Goal: Navigation & Orientation: Find specific page/section

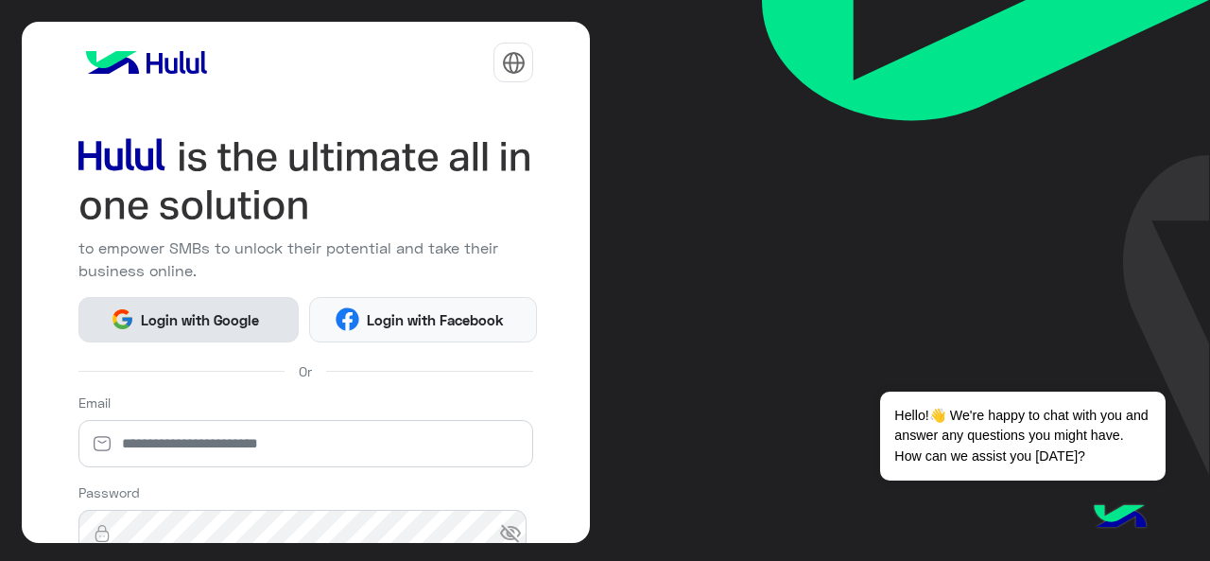
click at [151, 317] on span "Login with Google" at bounding box center [200, 320] width 132 height 22
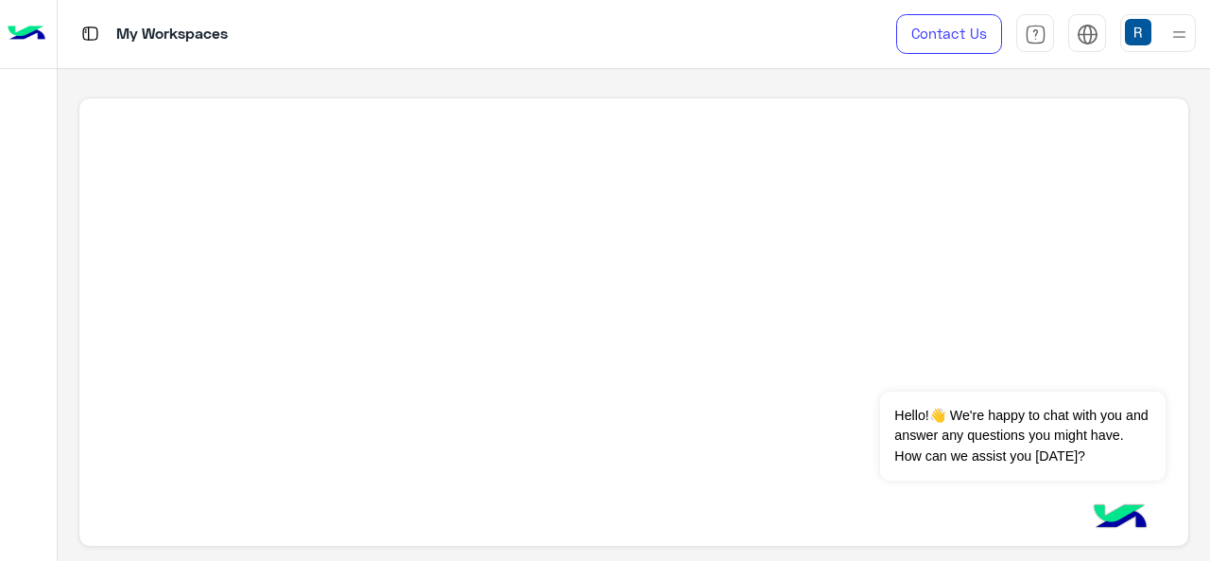
scroll to position [7, 0]
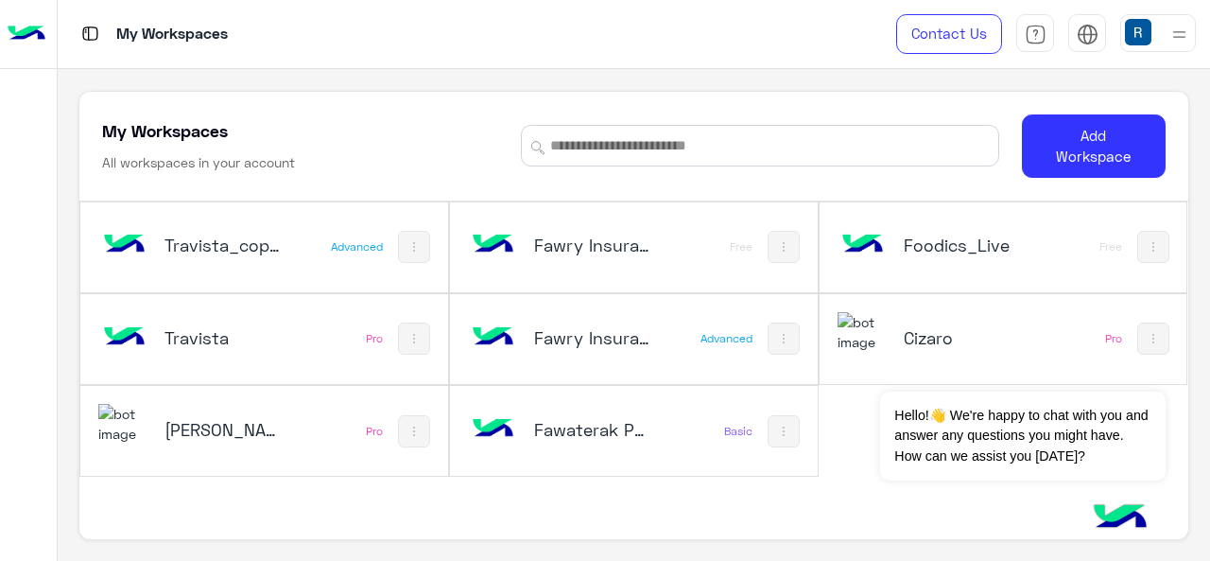
click at [704, 448] on div "Fawaterak POC Basic" at bounding box center [634, 431] width 368 height 90
click at [622, 429] on h5 "Fawaterak POC" at bounding box center [593, 429] width 119 height 23
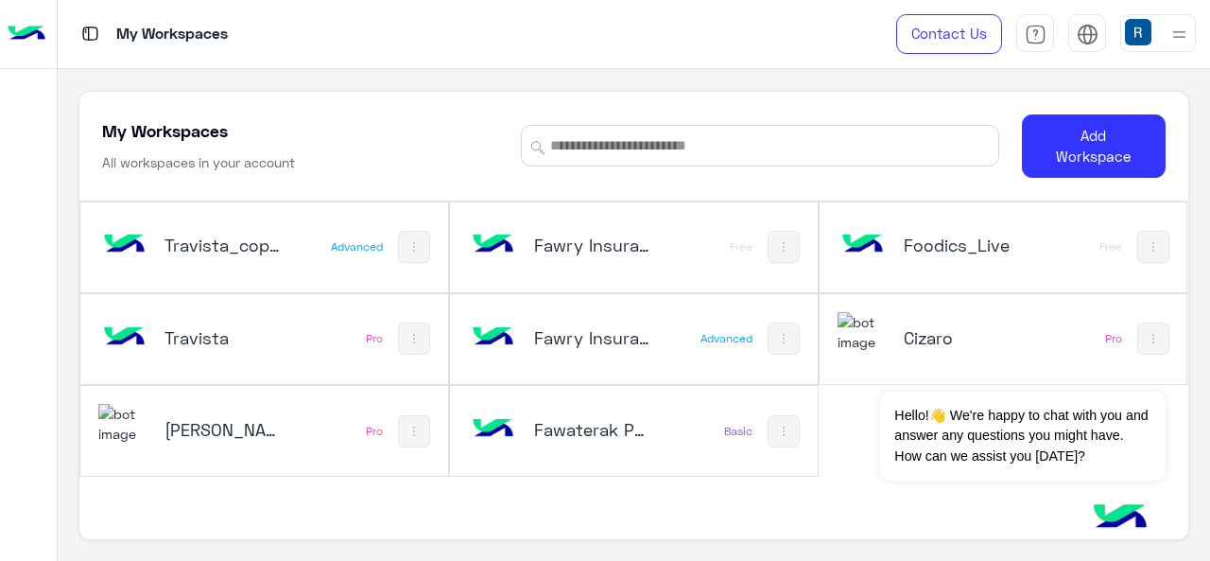
click at [581, 422] on h5 "Fawaterak POC" at bounding box center [593, 429] width 119 height 23
click at [478, 436] on img at bounding box center [493, 429] width 51 height 51
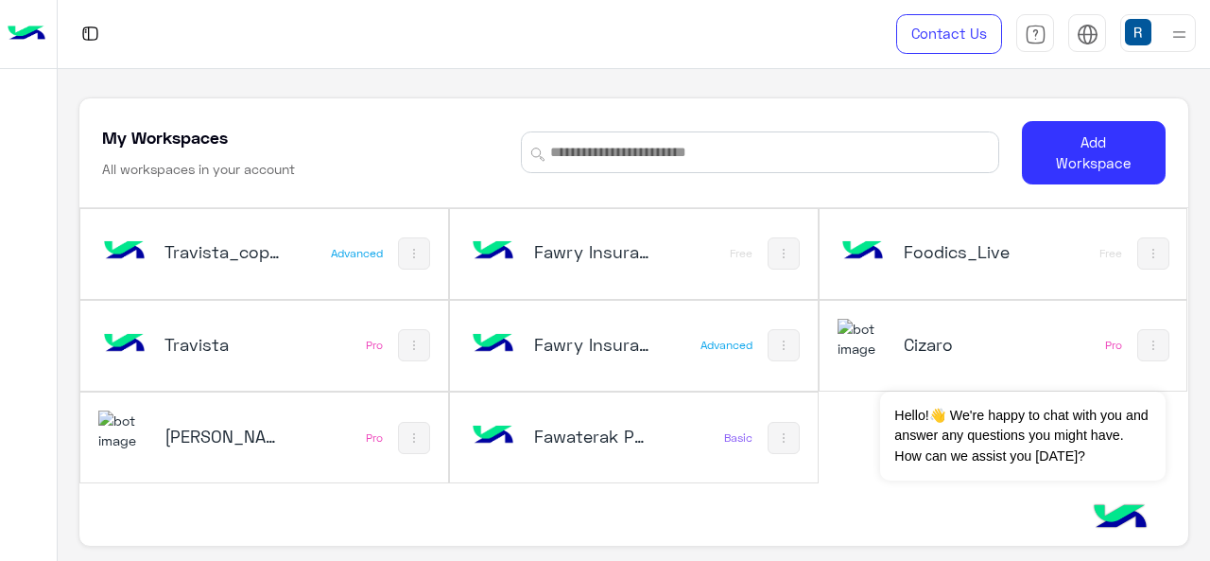
click at [586, 430] on h5 "Fawaterak POC" at bounding box center [593, 435] width 119 height 23
click at [490, 446] on img at bounding box center [493, 435] width 51 height 51
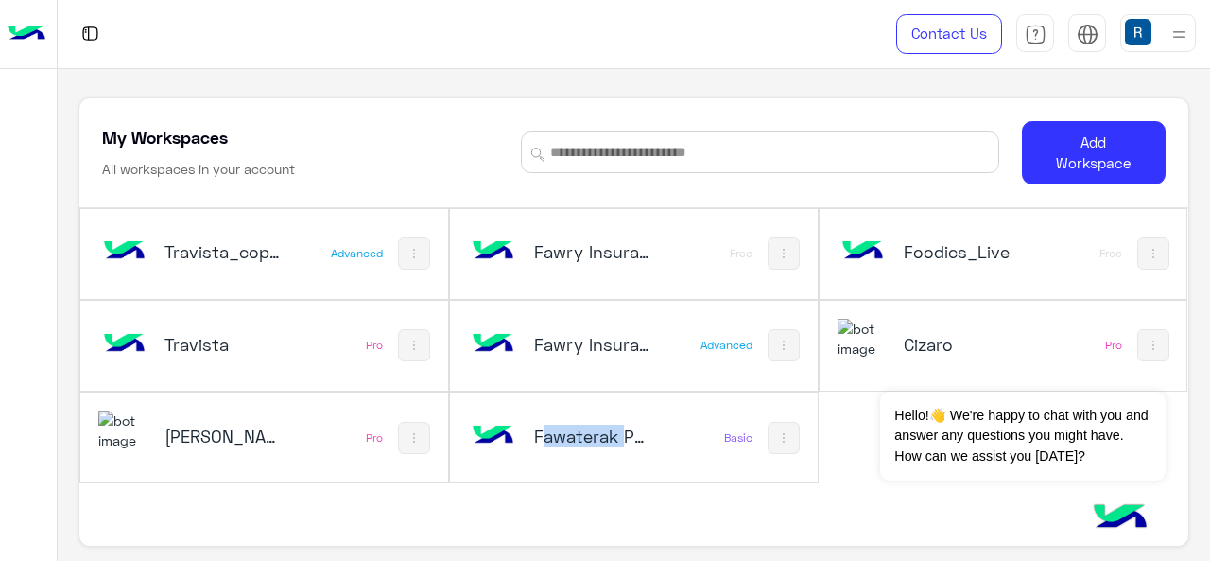
click at [490, 446] on img at bounding box center [493, 435] width 51 height 51
click at [786, 431] on img at bounding box center [783, 437] width 15 height 15
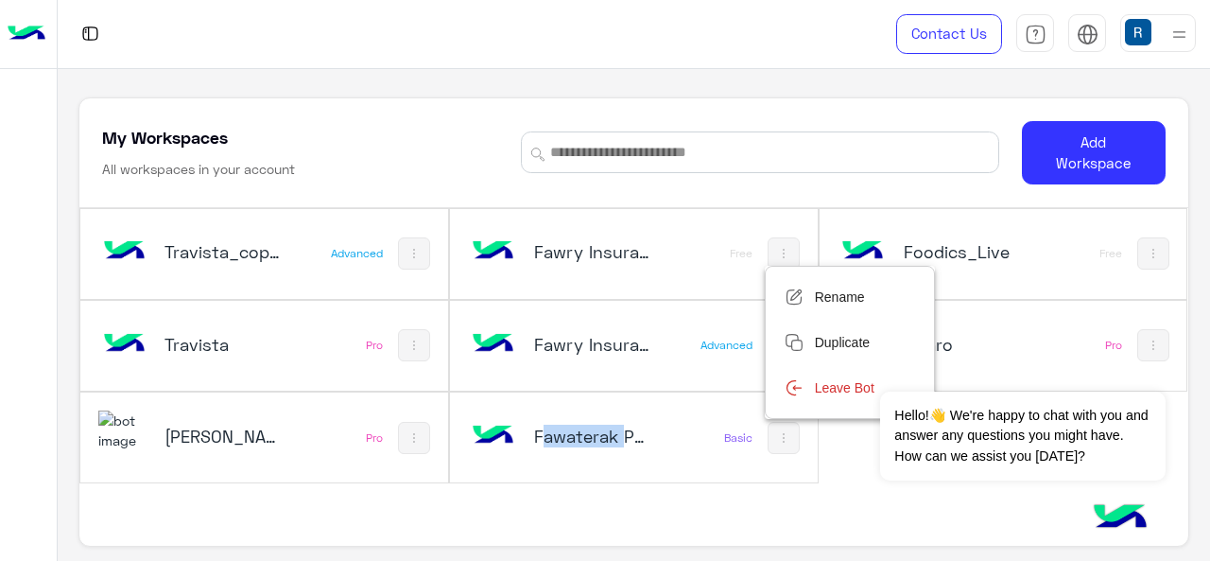
click at [786, 431] on body "Contact Us Help Center عربي English My Workspaces All workspaces in your accoun…" at bounding box center [605, 280] width 1210 height 561
click at [786, 431] on div at bounding box center [605, 280] width 1210 height 561
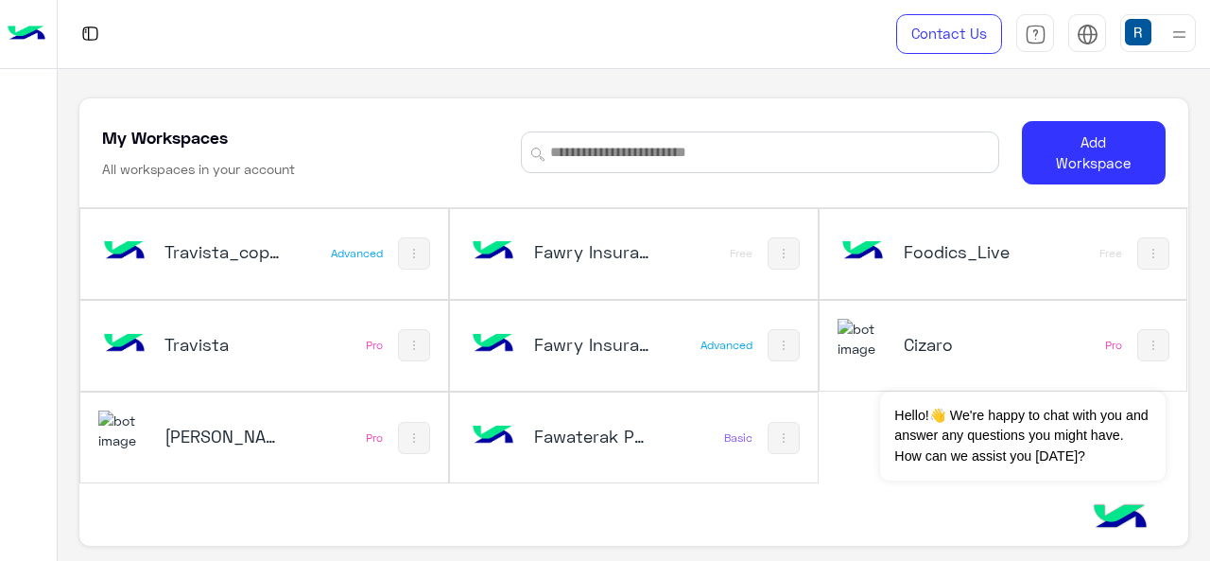
click at [589, 453] on div "Fawaterak POC" at bounding box center [567, 437] width 199 height 55
drag, startPoint x: 589, startPoint y: 453, endPoint x: 1199, endPoint y: 436, distance: 610.0
click at [1199, 436] on div "My Workspaces All workspaces in your account Add Workspace Travista_copy_1 Adva…" at bounding box center [634, 315] width 1152 height 492
click at [541, 424] on h5 "Fawaterak POC" at bounding box center [593, 435] width 119 height 23
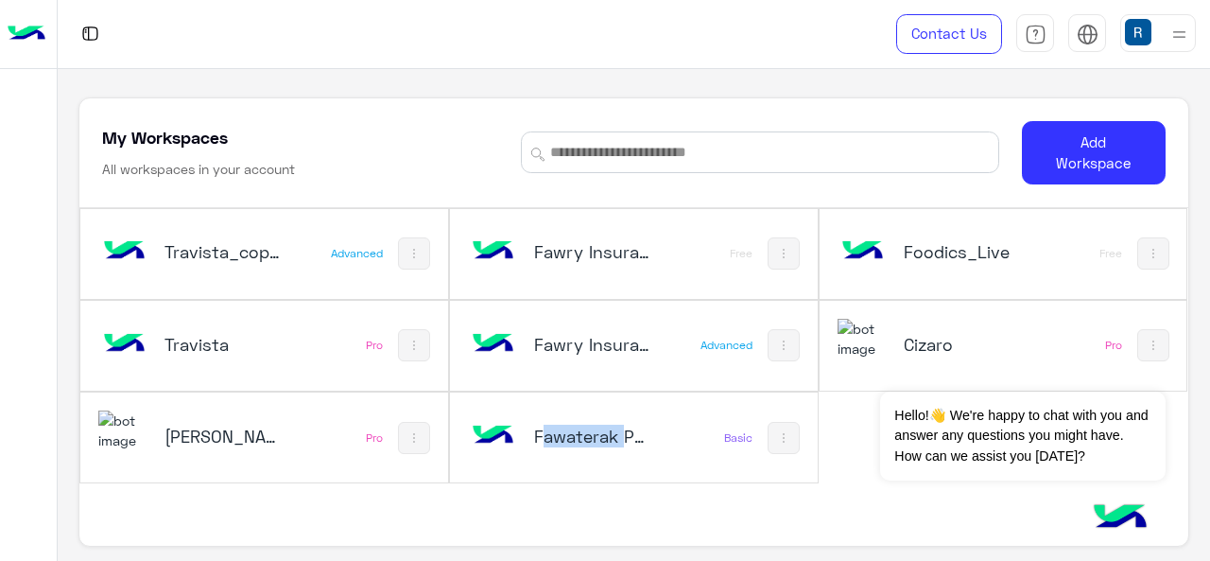
click at [541, 424] on h5 "Fawaterak POC" at bounding box center [593, 435] width 119 height 23
click at [768, 430] on button at bounding box center [784, 438] width 32 height 32
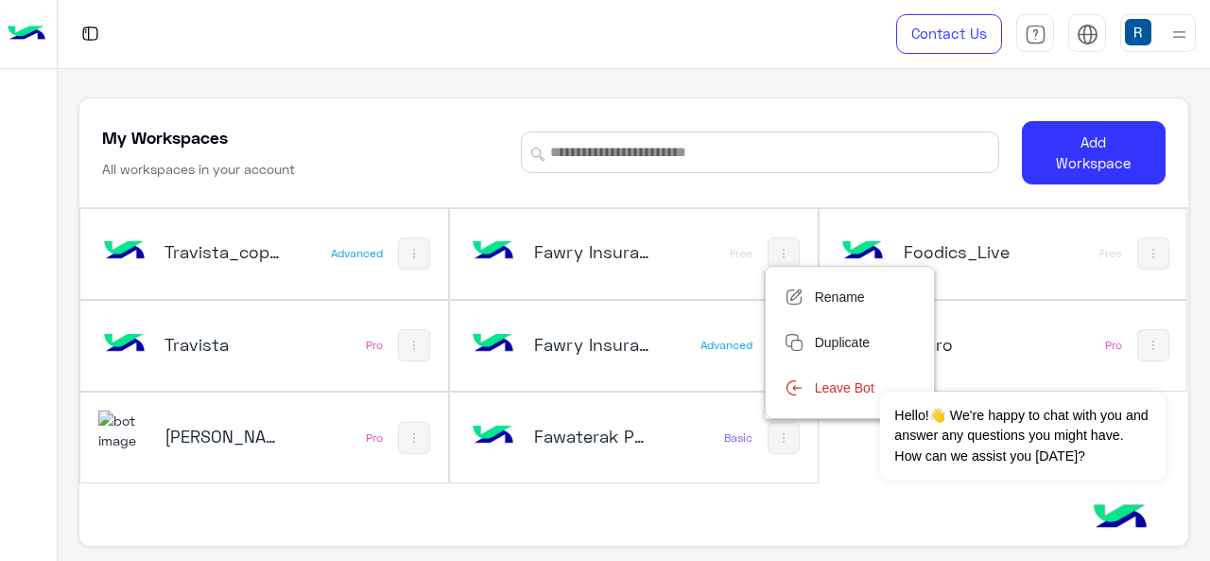
click at [562, 421] on div at bounding box center [605, 280] width 1210 height 561
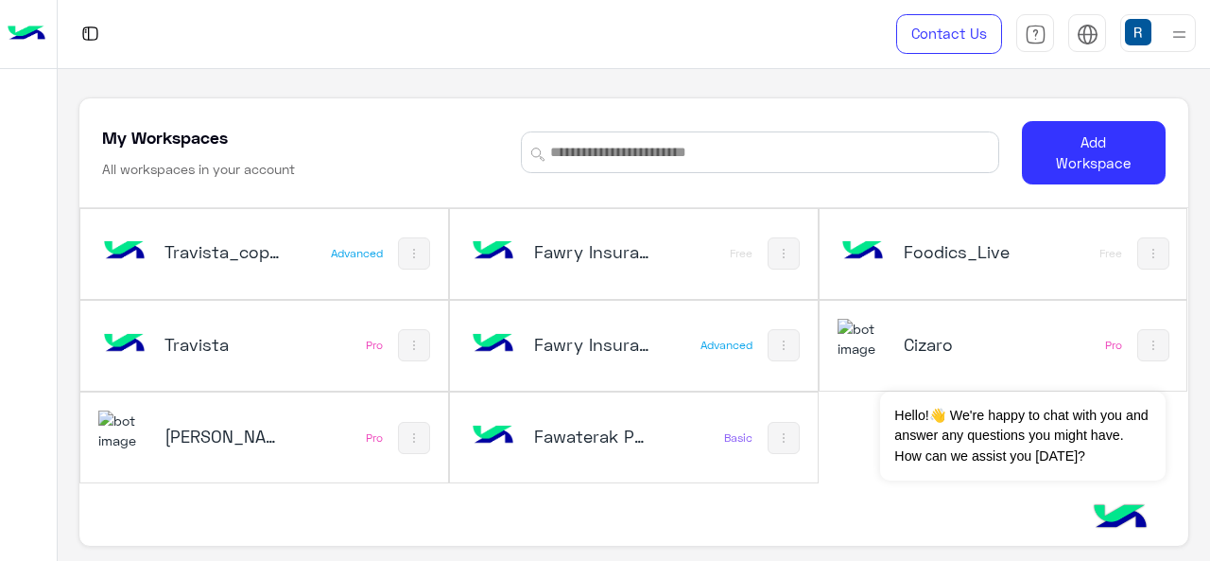
click at [512, 428] on img at bounding box center [493, 435] width 51 height 51
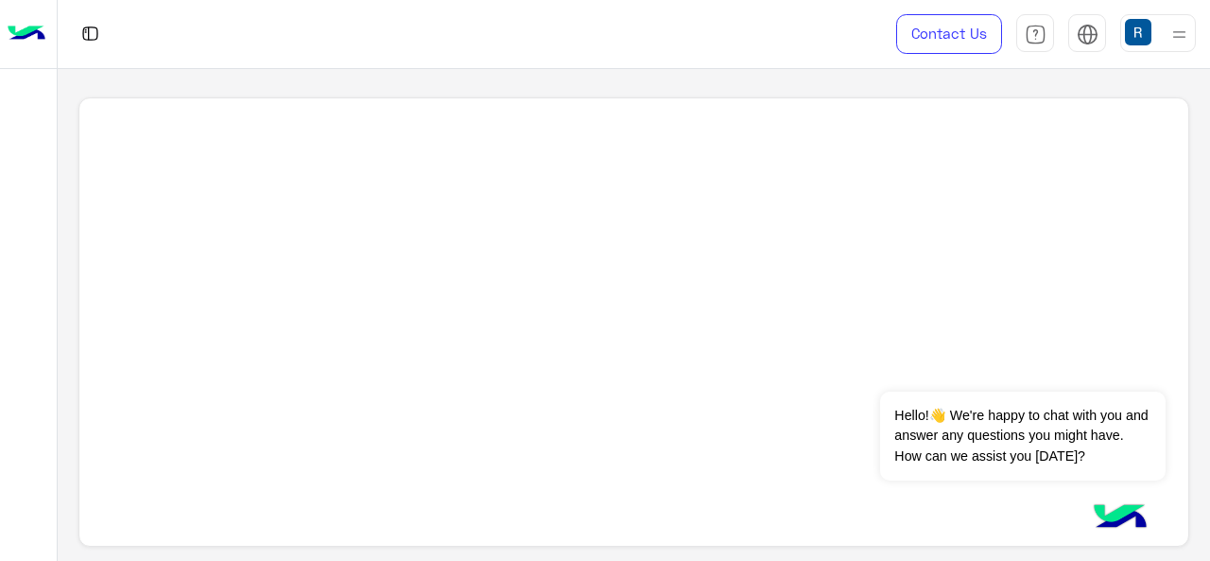
scroll to position [7, 0]
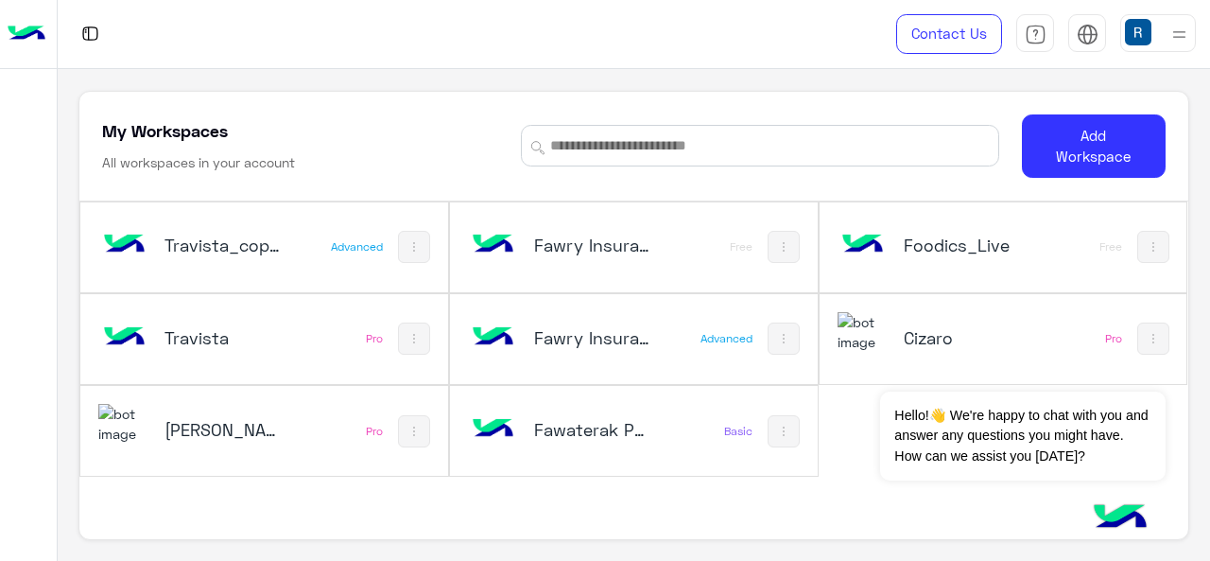
click at [512, 448] on img at bounding box center [493, 429] width 51 height 51
click at [524, 439] on div "Fawaterak POC" at bounding box center [567, 431] width 199 height 55
click at [198, 223] on div "Travista_copy_1" at bounding box center [197, 246] width 199 height 55
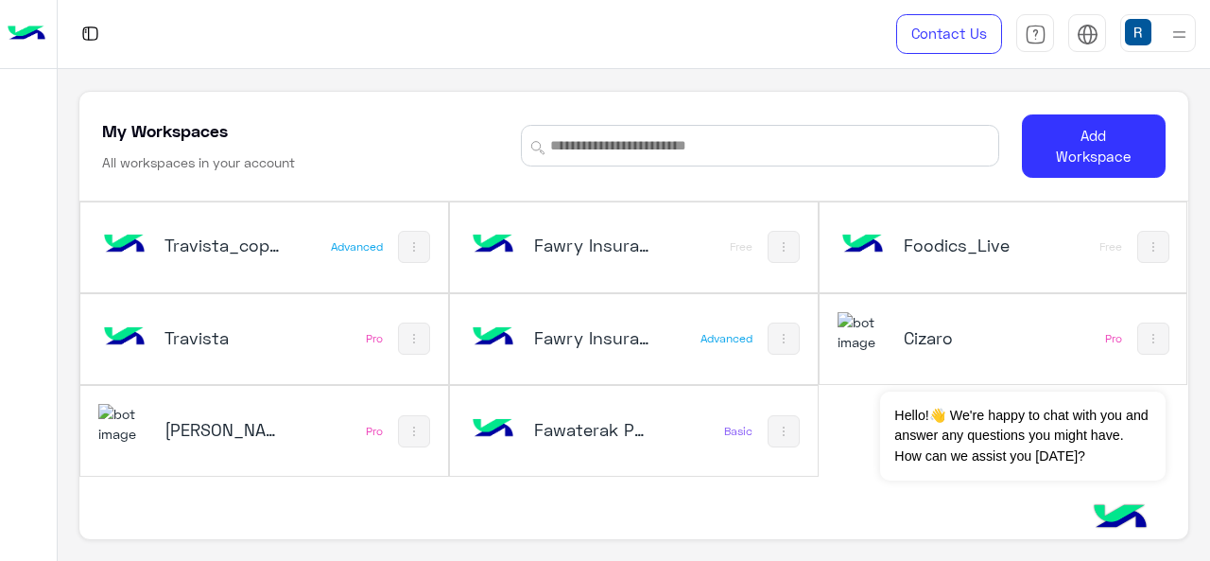
click at [556, 254] on div "Contact Us Help Center عربي English My Workspaces All workspaces in your accoun…" at bounding box center [634, 280] width 1152 height 561
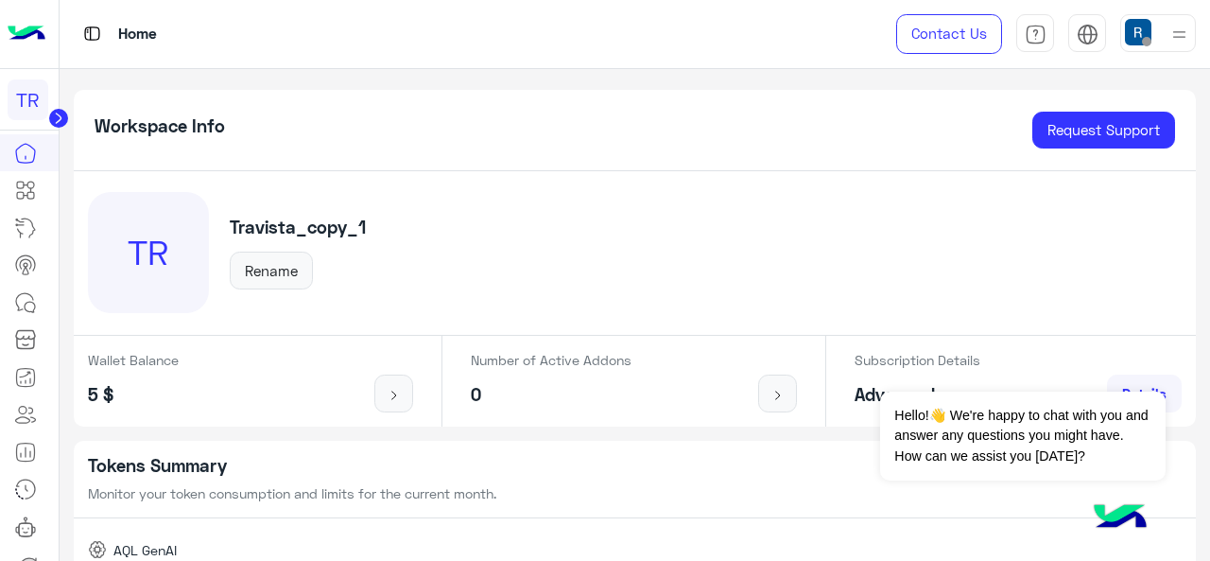
click at [61, 124] on circle at bounding box center [58, 118] width 19 height 19
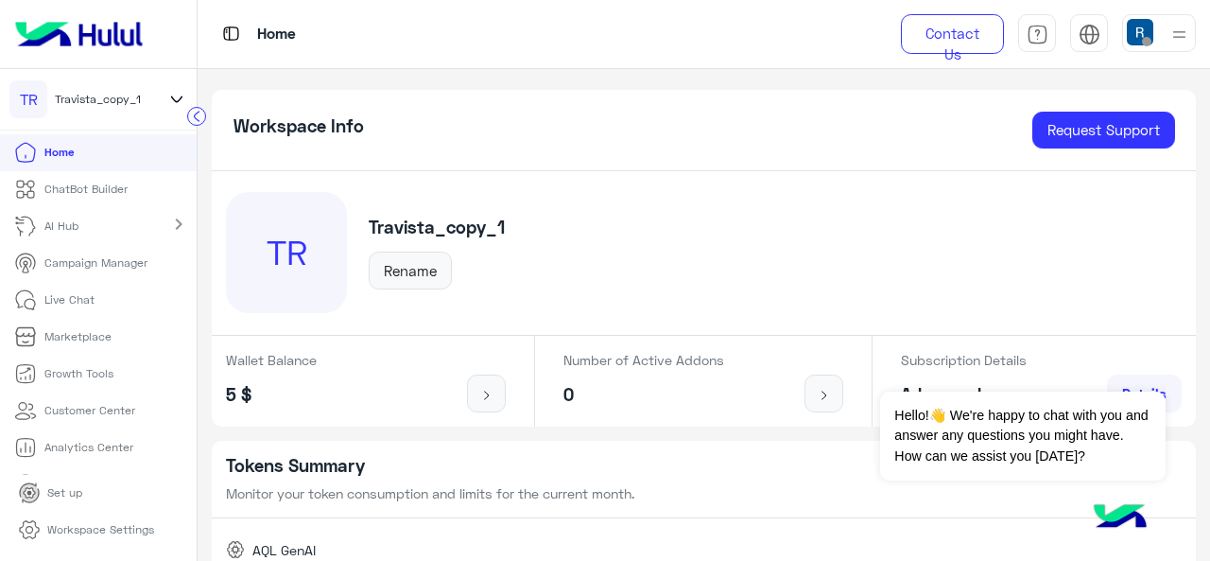
click at [176, 92] on icon at bounding box center [176, 99] width 21 height 23
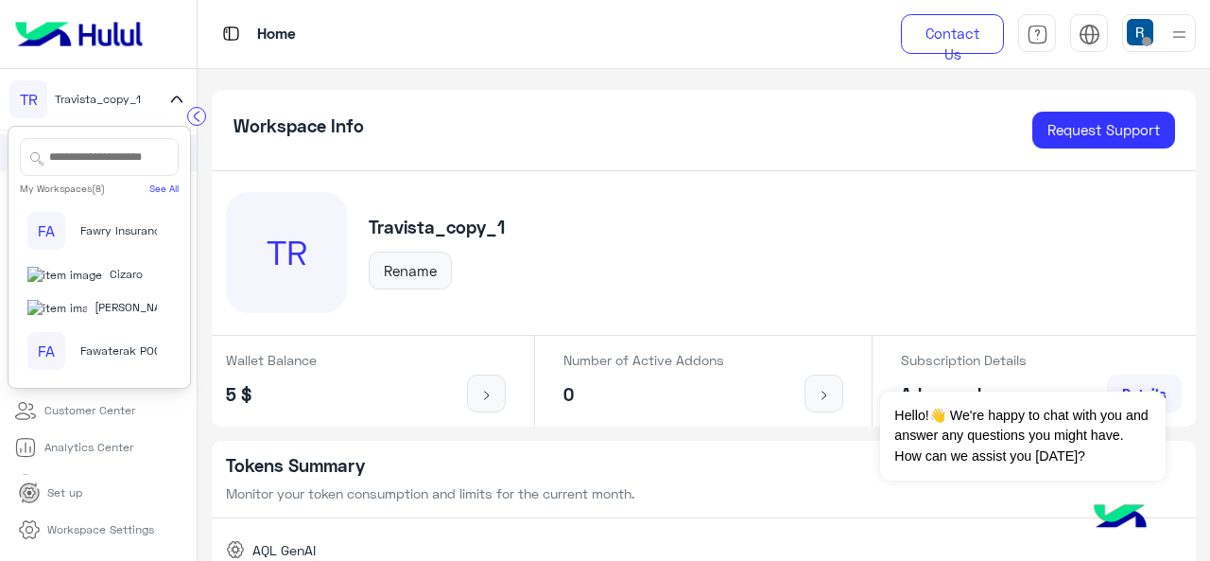
scroll to position [233, 0]
click at [89, 356] on span "Fawaterak POC" at bounding box center [120, 350] width 81 height 17
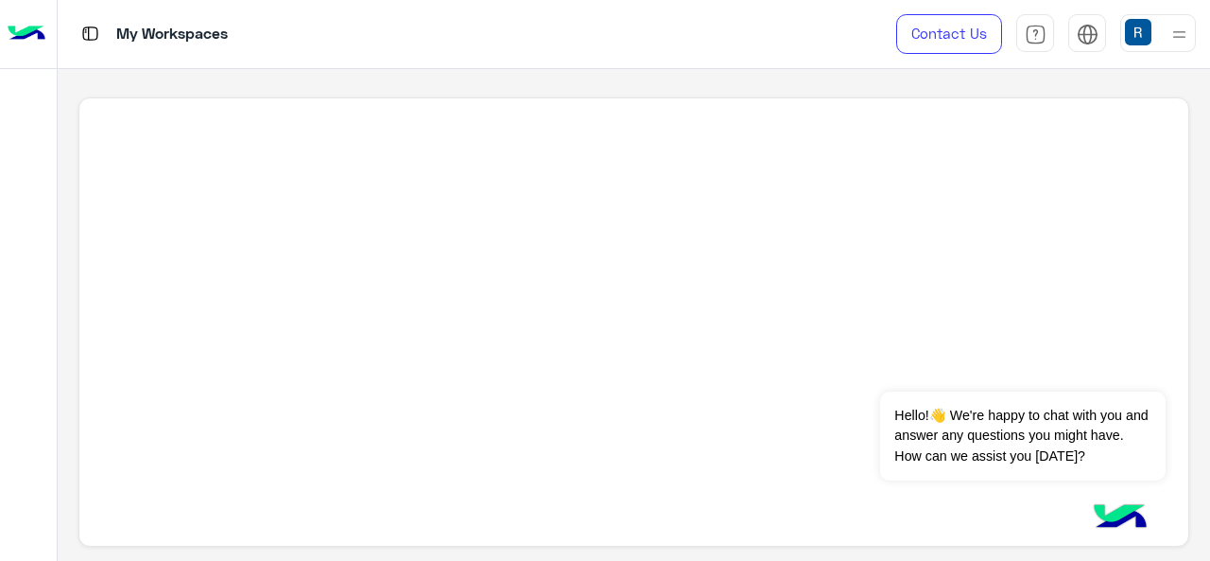
scroll to position [7, 0]
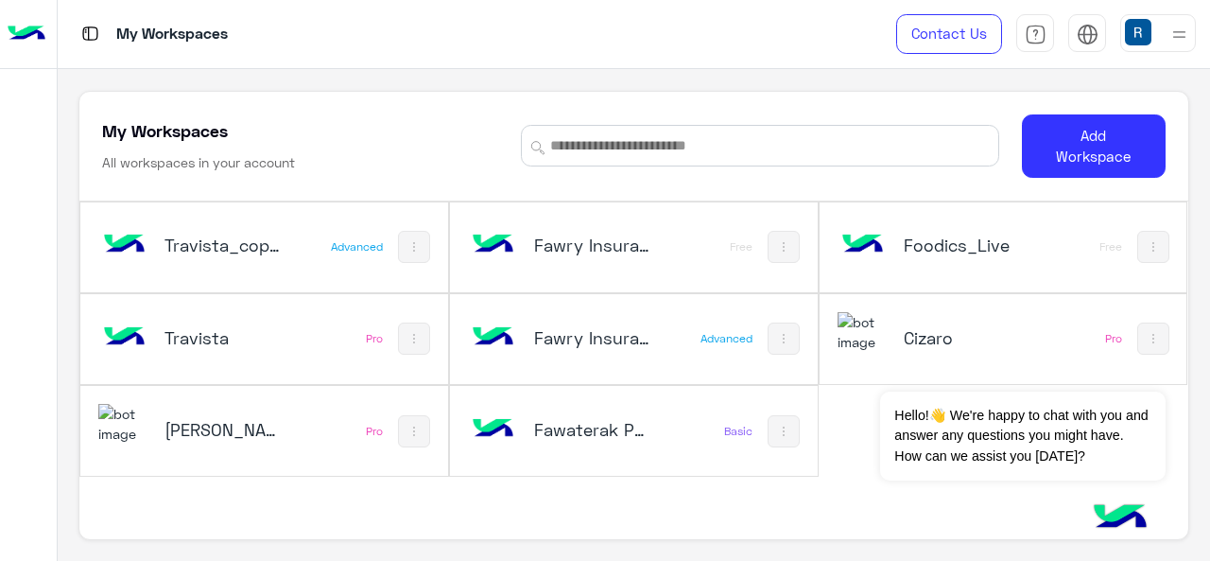
click at [149, 252] on div "Travista_copy_1" at bounding box center [197, 246] width 199 height 55
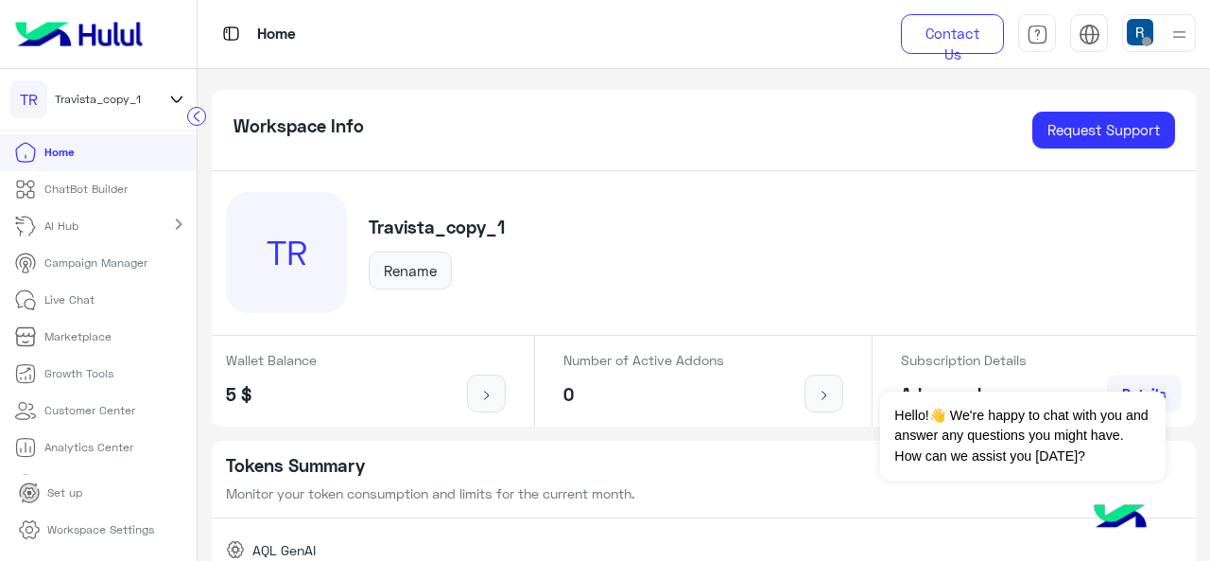
click at [174, 102] on icon at bounding box center [176, 99] width 21 height 23
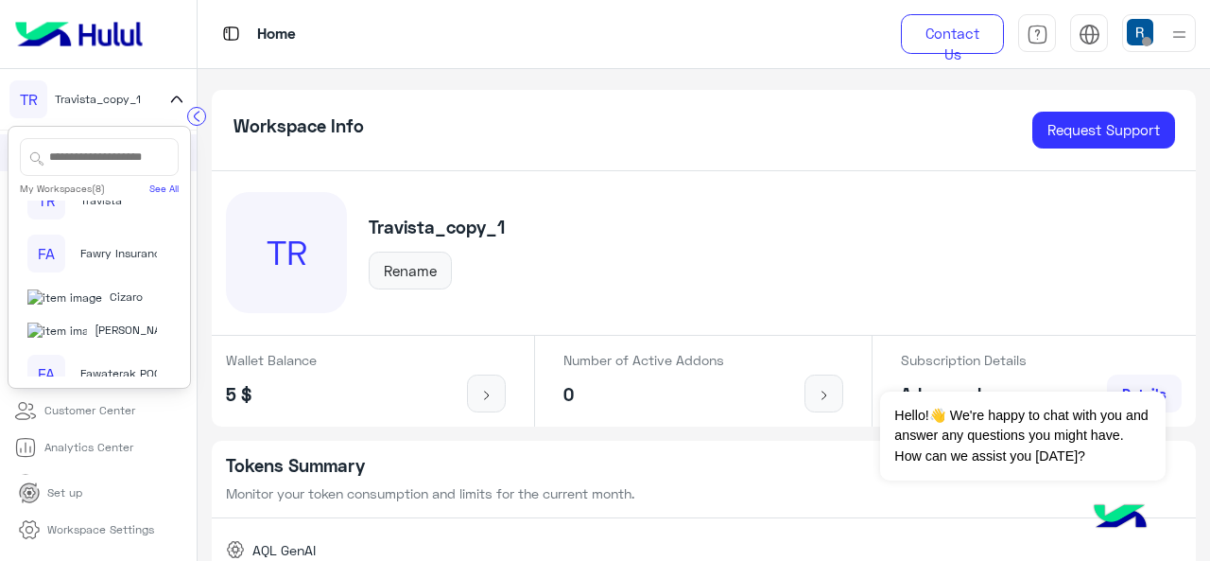
scroll to position [233, 0]
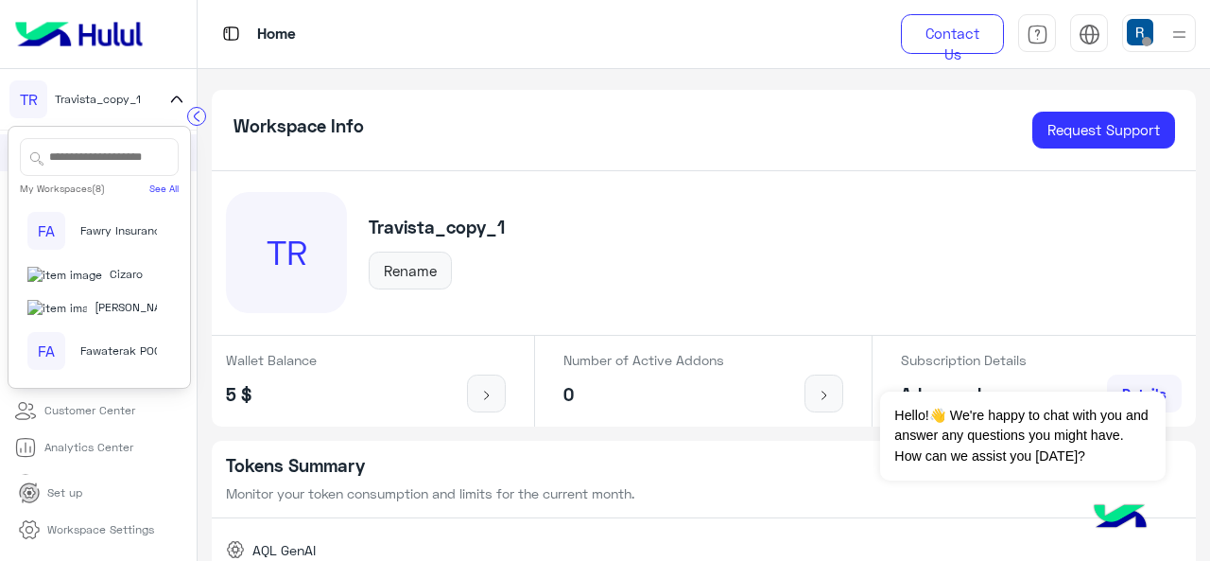
click at [113, 338] on div "FA Fawaterak POC" at bounding box center [91, 351] width 129 height 38
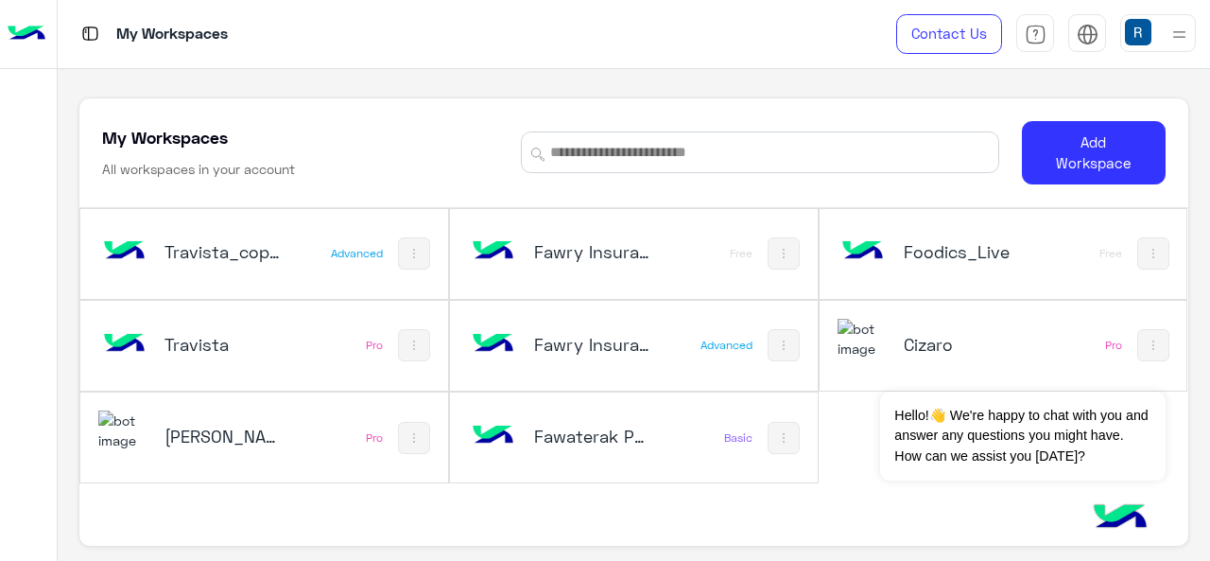
click at [554, 413] on div "Fawaterak POC" at bounding box center [567, 437] width 199 height 55
click at [223, 271] on div "Travista_copy_1" at bounding box center [197, 253] width 199 height 55
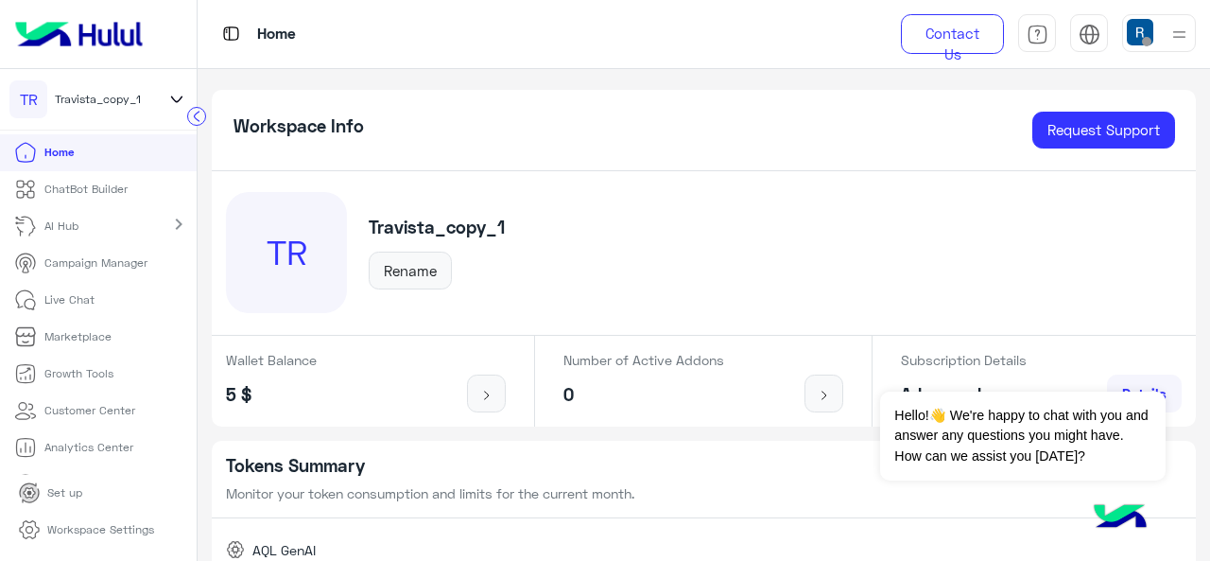
click at [168, 99] on icon at bounding box center [176, 99] width 21 height 23
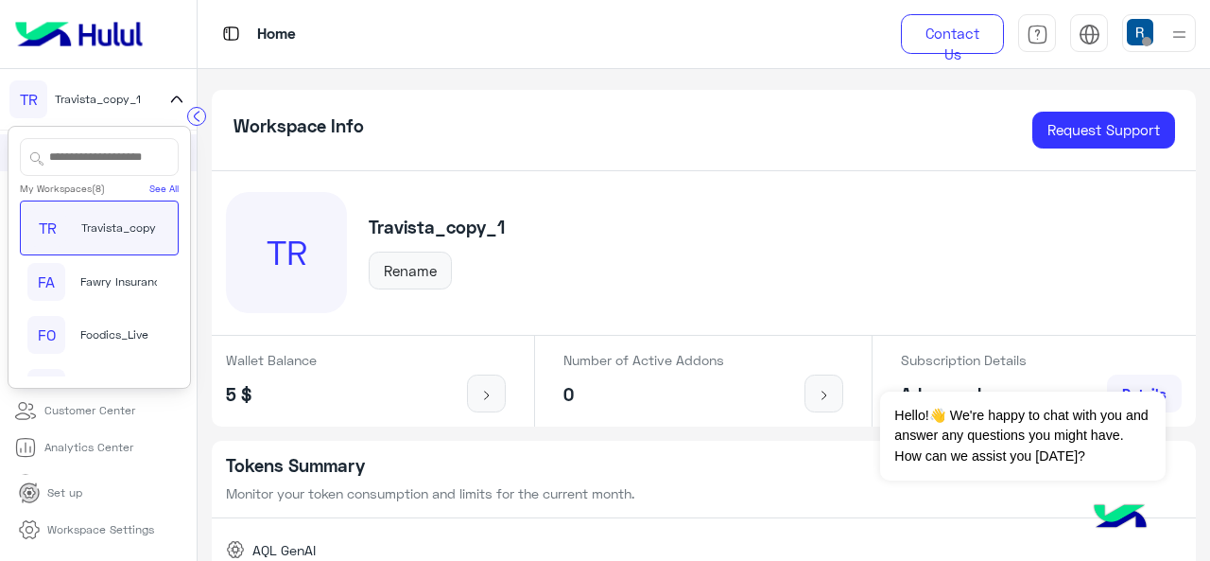
scroll to position [233, 0]
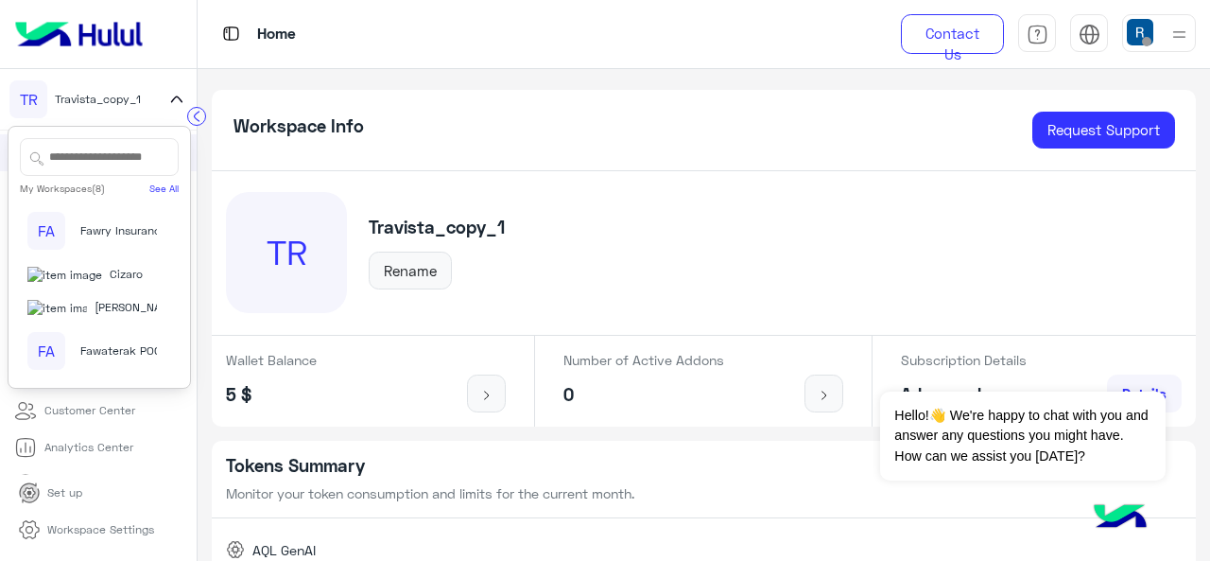
click at [96, 348] on span "Fawaterak POC" at bounding box center [120, 350] width 81 height 17
